Goal: Navigation & Orientation: Find specific page/section

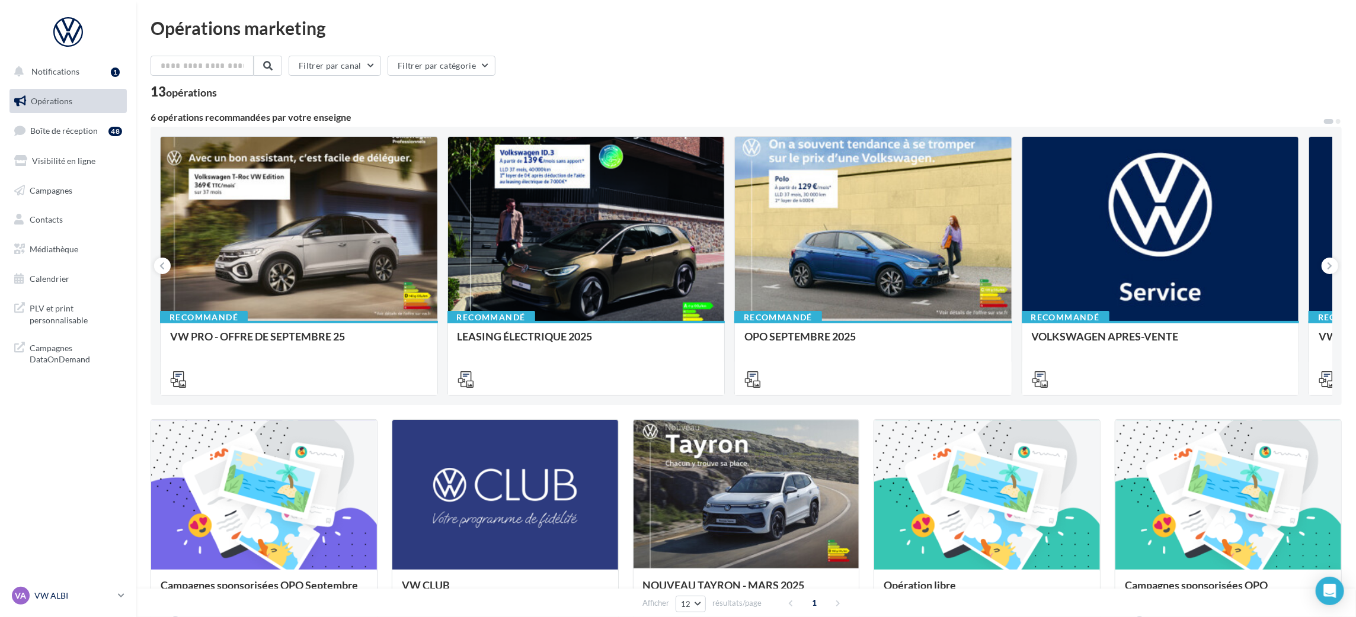
click at [52, 595] on p "VW ALBI" at bounding box center [73, 596] width 79 height 12
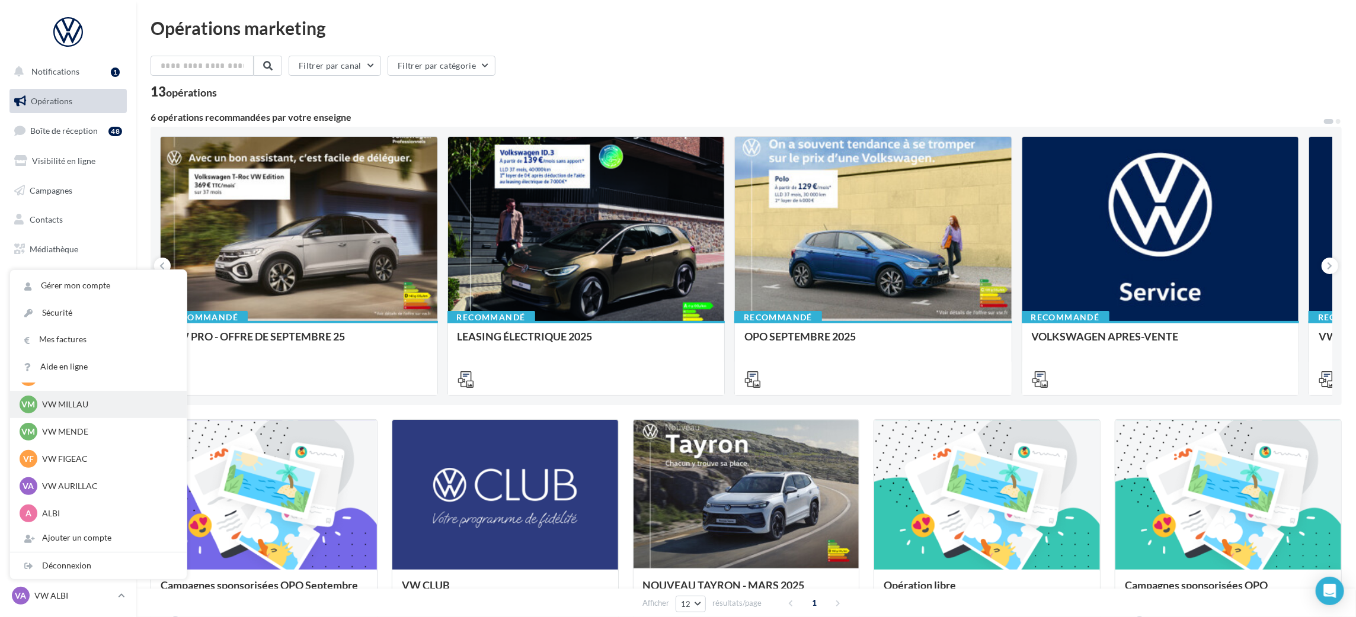
scroll to position [82, 0]
click at [84, 481] on p "ALBI" at bounding box center [107, 485] width 130 height 12
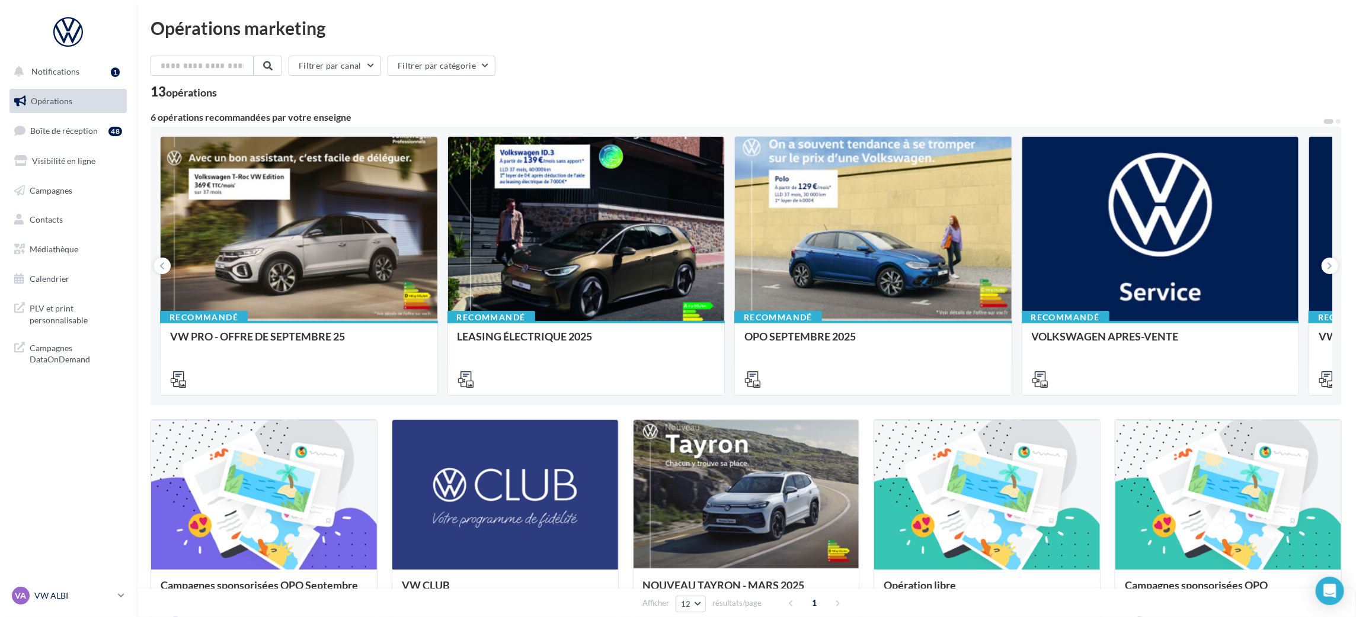
drag, startPoint x: 31, startPoint y: 596, endPoint x: 44, endPoint y: 592, distance: 13.5
click at [31, 595] on div "VA VW ALBI vw-alb-cos" at bounding box center [62, 596] width 101 height 18
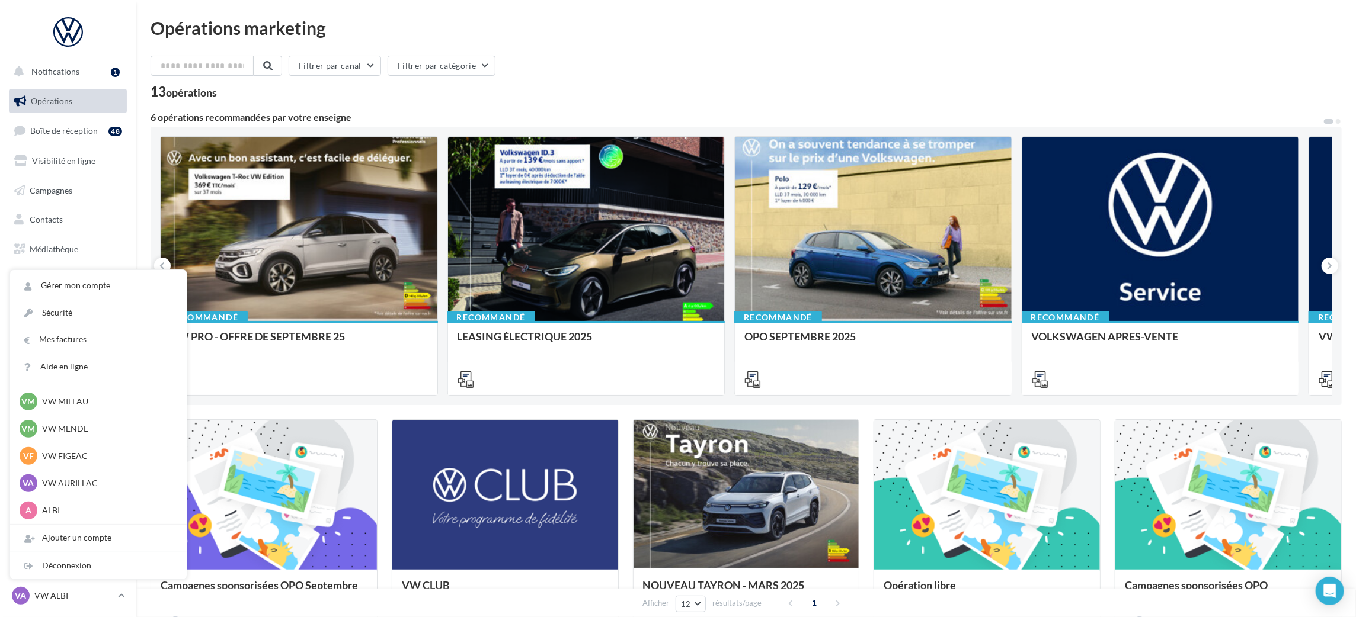
scroll to position [82, 0]
click at [72, 511] on p "ALBI" at bounding box center [107, 512] width 130 height 12
